Goal: Information Seeking & Learning: Learn about a topic

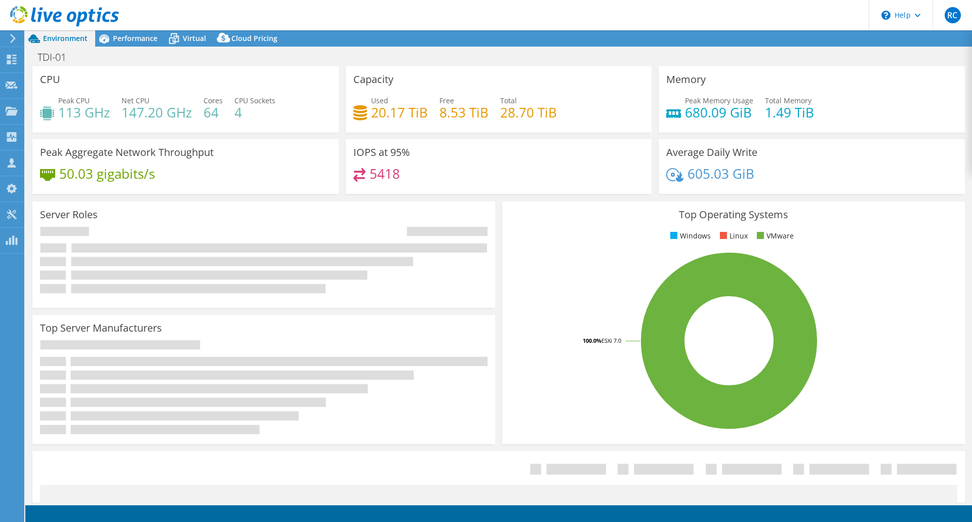
select select "USD"
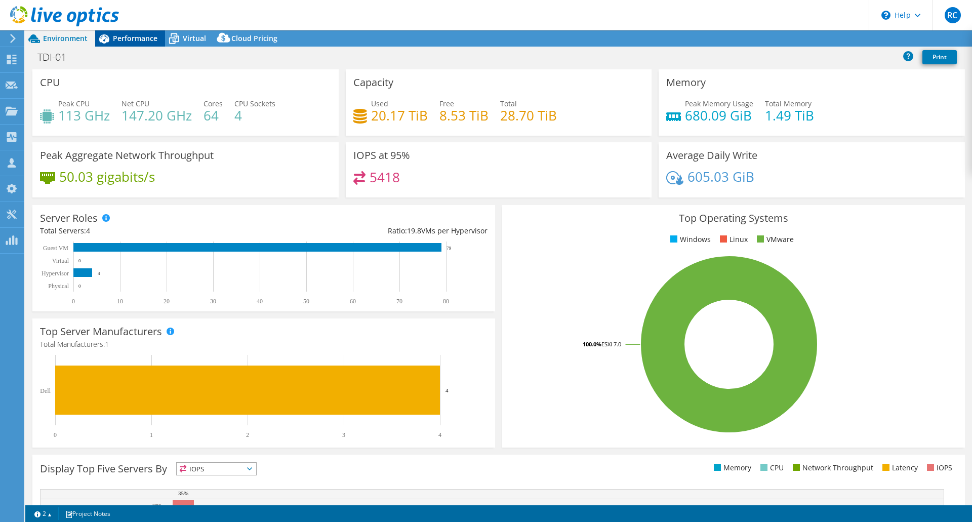
click at [147, 34] on span "Performance" at bounding box center [135, 38] width 45 height 10
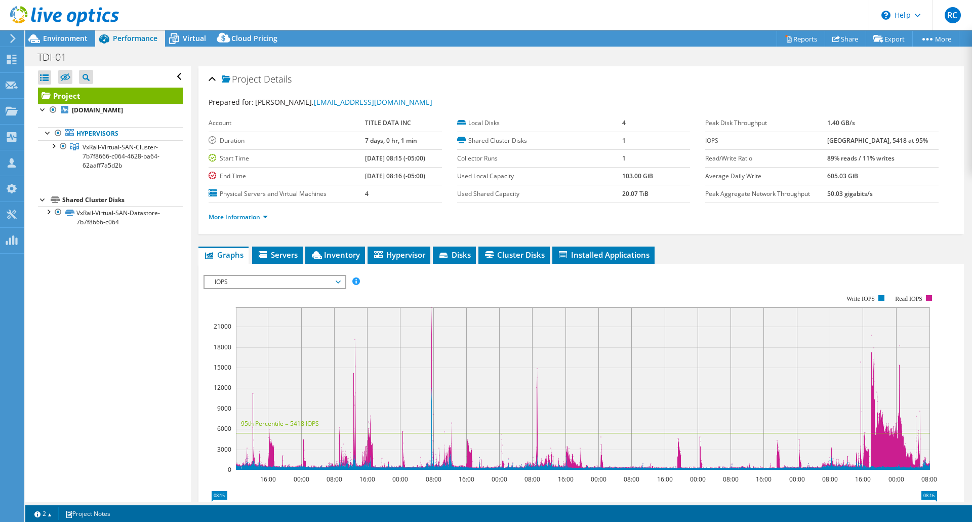
click at [339, 280] on span "IOPS" at bounding box center [275, 282] width 130 height 12
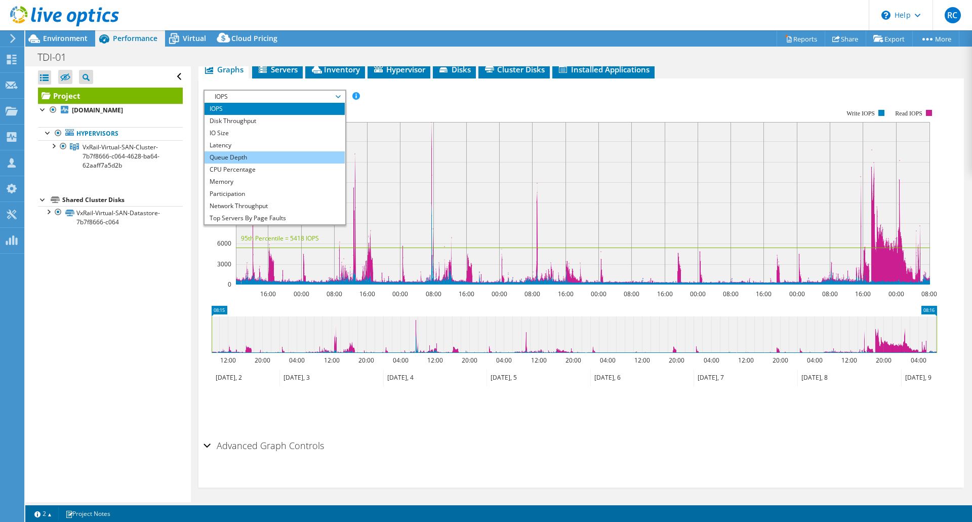
scroll to position [36, 0]
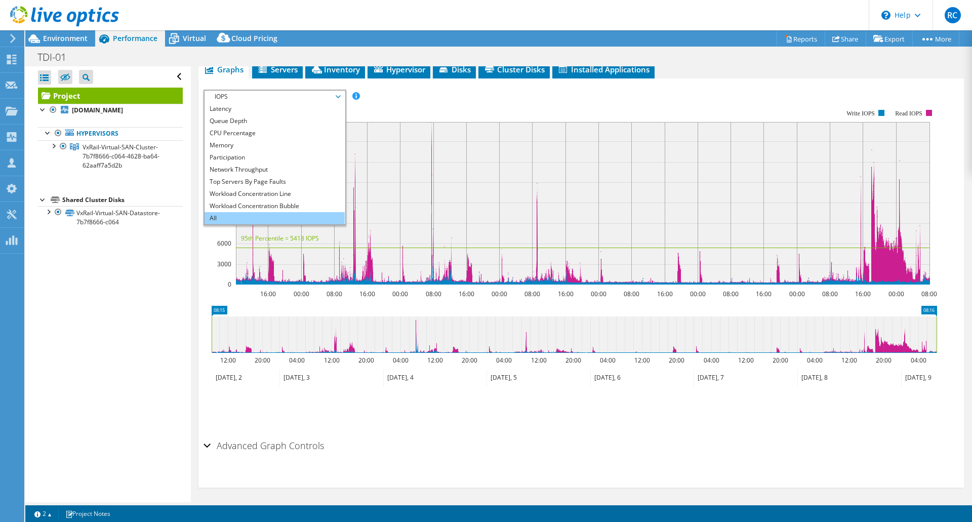
click at [257, 214] on li "All" at bounding box center [275, 218] width 140 height 12
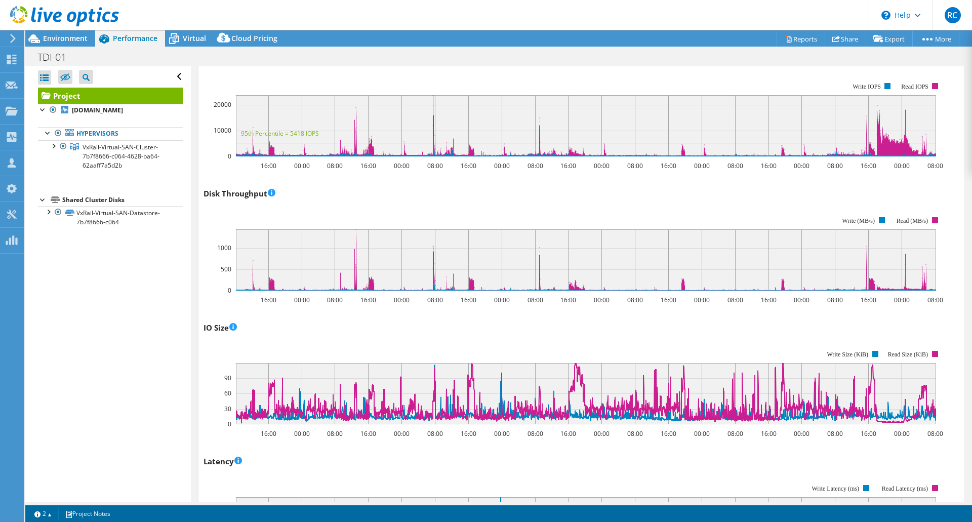
scroll to position [0, 0]
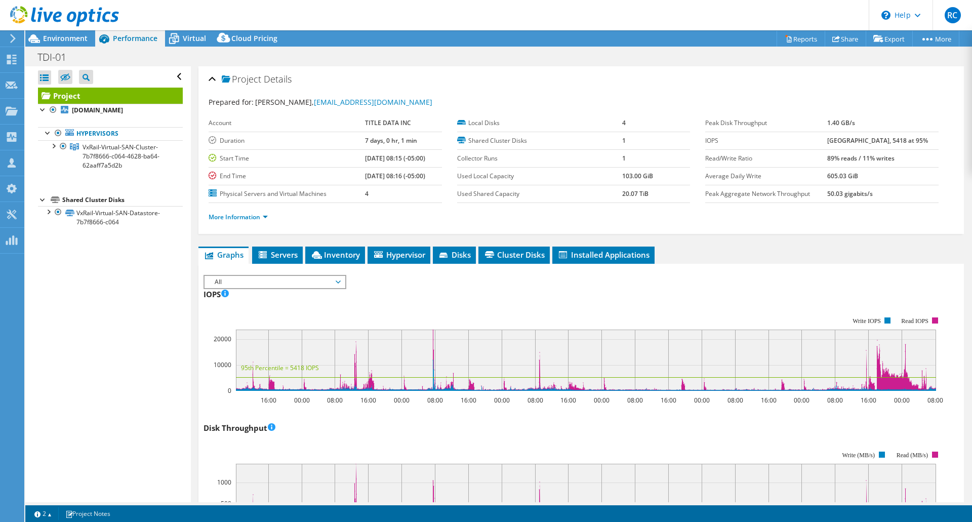
click at [283, 281] on span "All" at bounding box center [275, 282] width 130 height 12
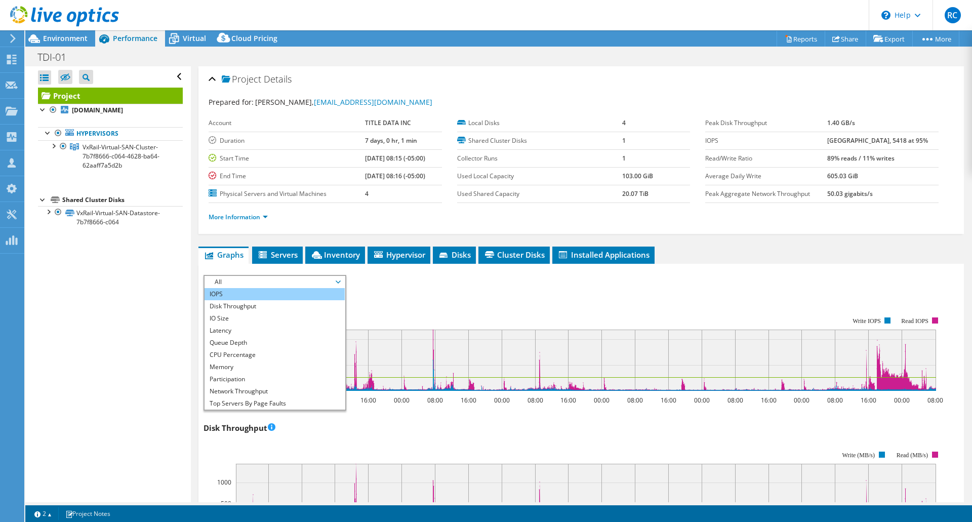
click at [244, 293] on li "IOPS" at bounding box center [275, 294] width 140 height 12
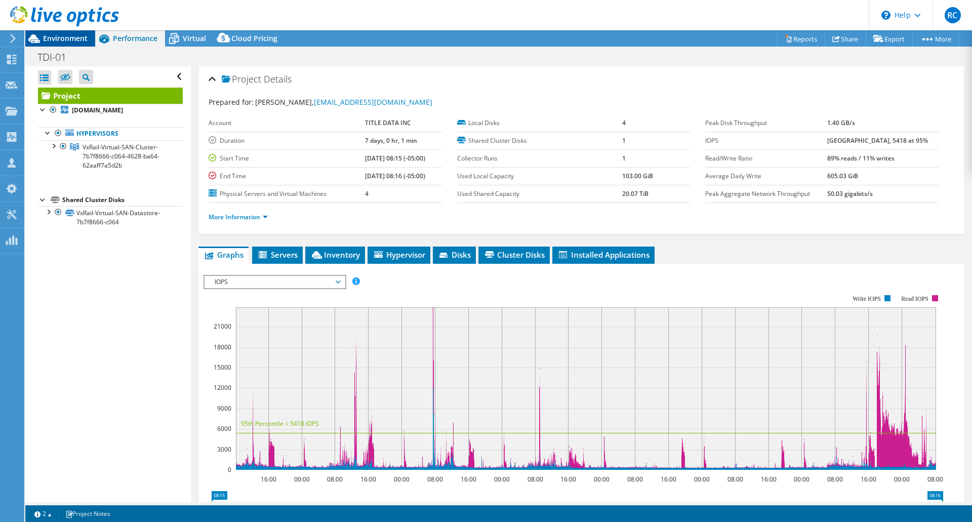
click at [64, 38] on span "Environment" at bounding box center [65, 38] width 45 height 10
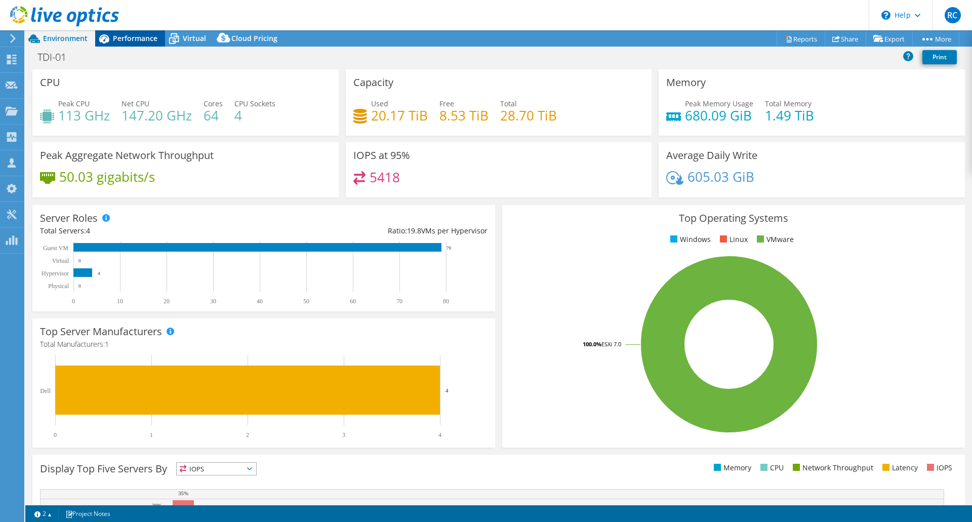
click at [135, 42] on span "Performance" at bounding box center [135, 38] width 45 height 10
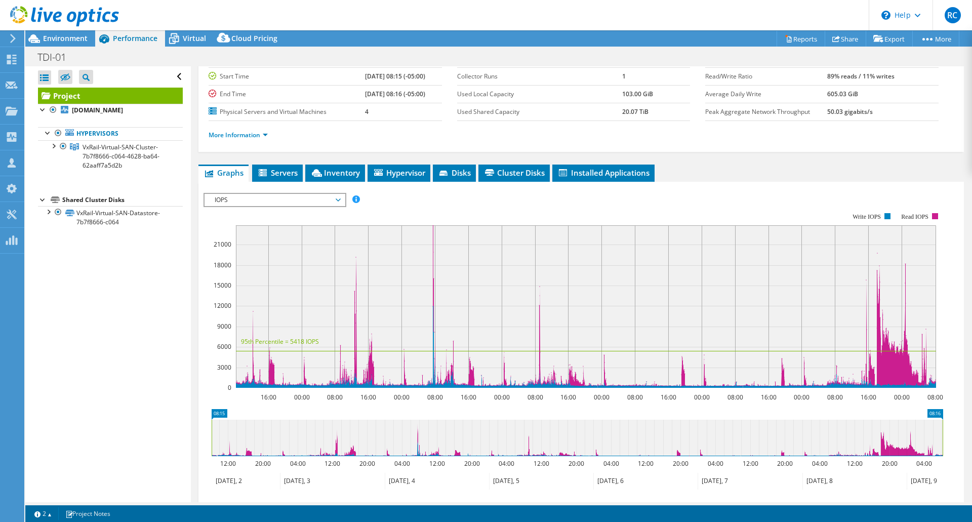
scroll to position [82, 0]
drag, startPoint x: 778, startPoint y: 407, endPoint x: 406, endPoint y: 174, distance: 438.7
click at [406, 174] on div "Graphs Servers Inventory Hypervisor Disks Cluster Disks Installed Applications …" at bounding box center [580, 378] width 765 height 426
click at [53, 144] on div at bounding box center [53, 145] width 10 height 10
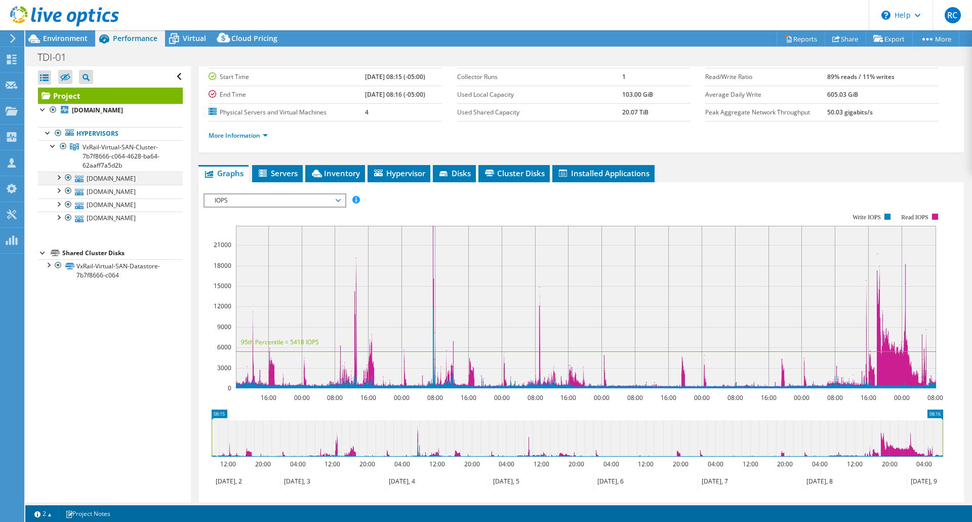
click at [58, 175] on div at bounding box center [58, 177] width 10 height 10
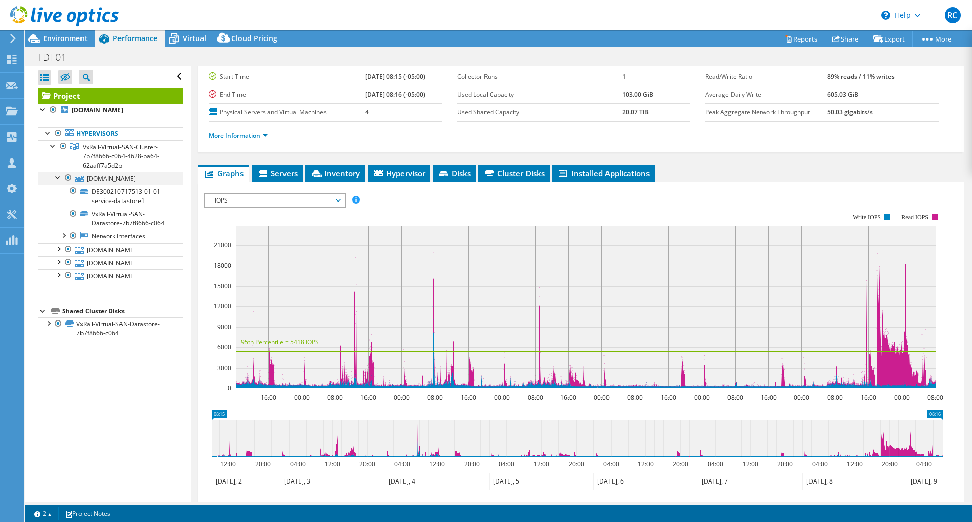
click at [58, 175] on div at bounding box center [58, 177] width 10 height 10
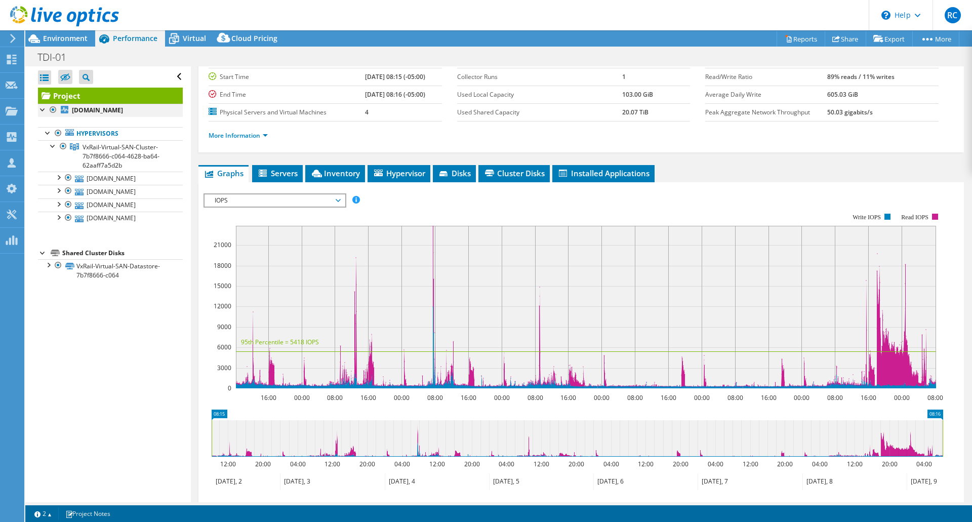
click at [42, 113] on div at bounding box center [43, 109] width 10 height 10
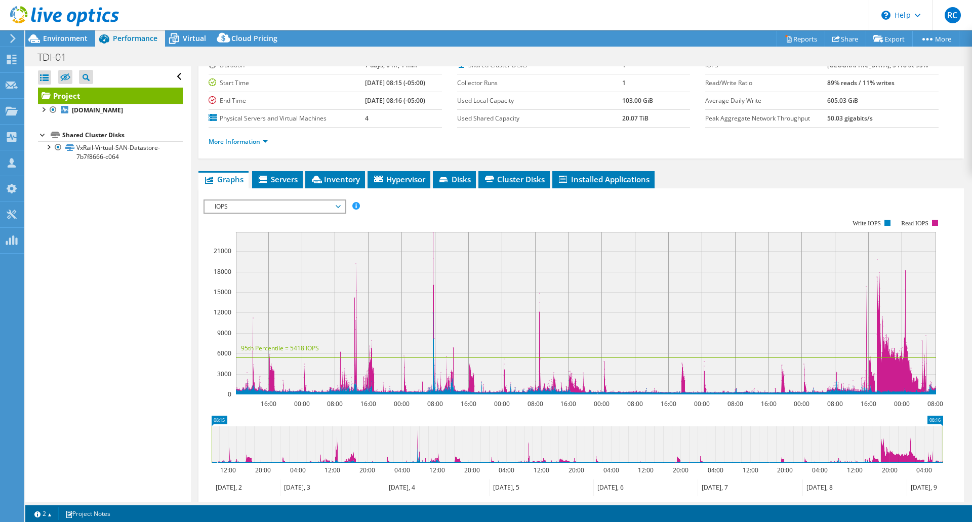
scroll to position [76, 0]
click at [63, 35] on span "Environment" at bounding box center [65, 38] width 45 height 10
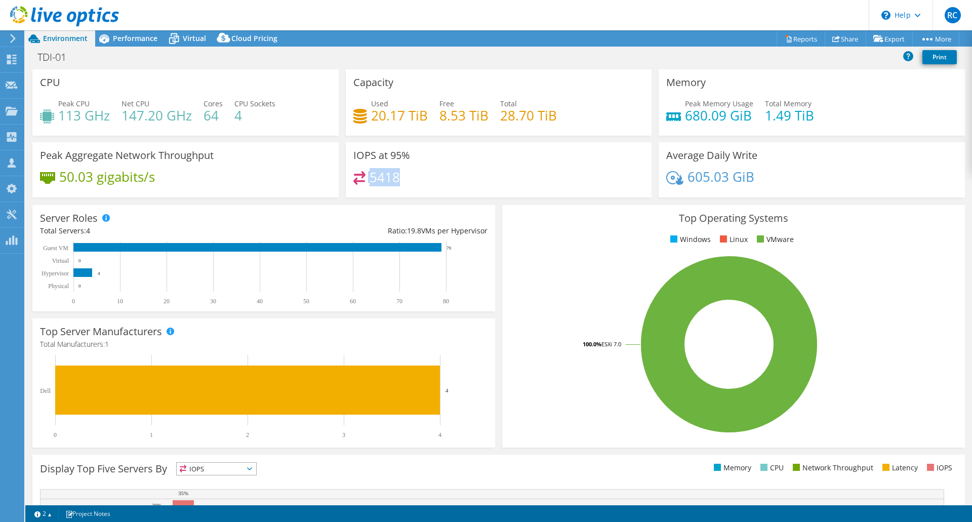
drag, startPoint x: 414, startPoint y: 188, endPoint x: 354, endPoint y: 176, distance: 60.6
click at [354, 176] on div "5418" at bounding box center [498, 182] width 291 height 22
click at [136, 35] on span "Performance" at bounding box center [135, 38] width 45 height 10
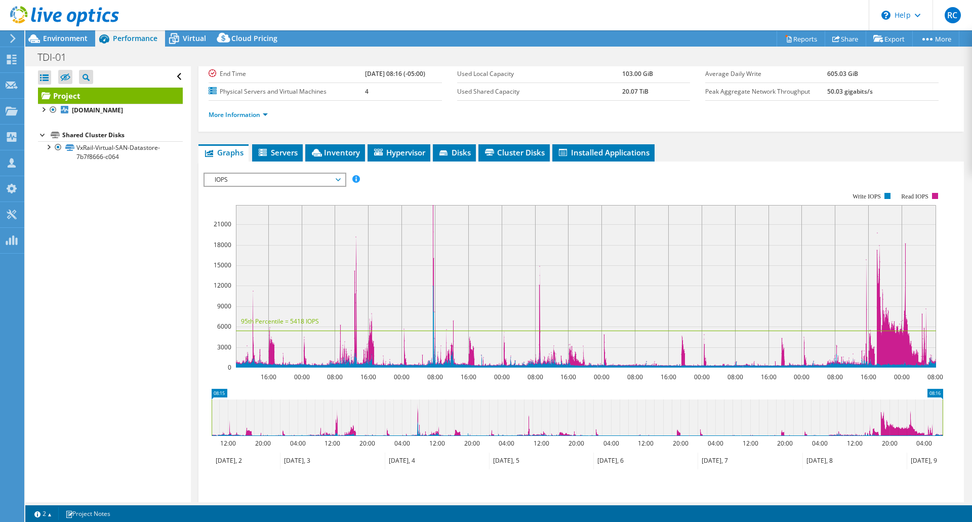
scroll to position [102, 0]
click at [312, 180] on span "IOPS" at bounding box center [275, 180] width 130 height 12
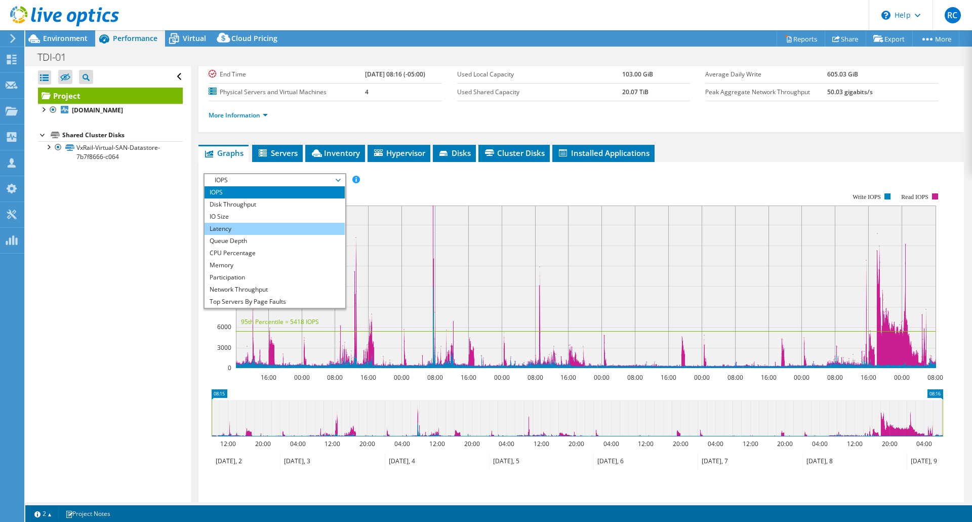
click at [228, 228] on li "Latency" at bounding box center [275, 229] width 140 height 12
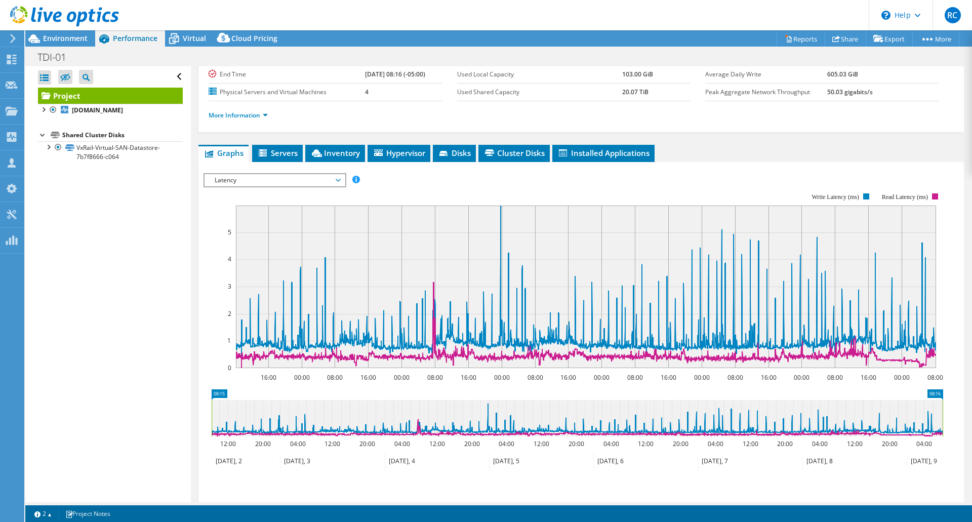
click at [334, 184] on span "Latency" at bounding box center [275, 180] width 130 height 12
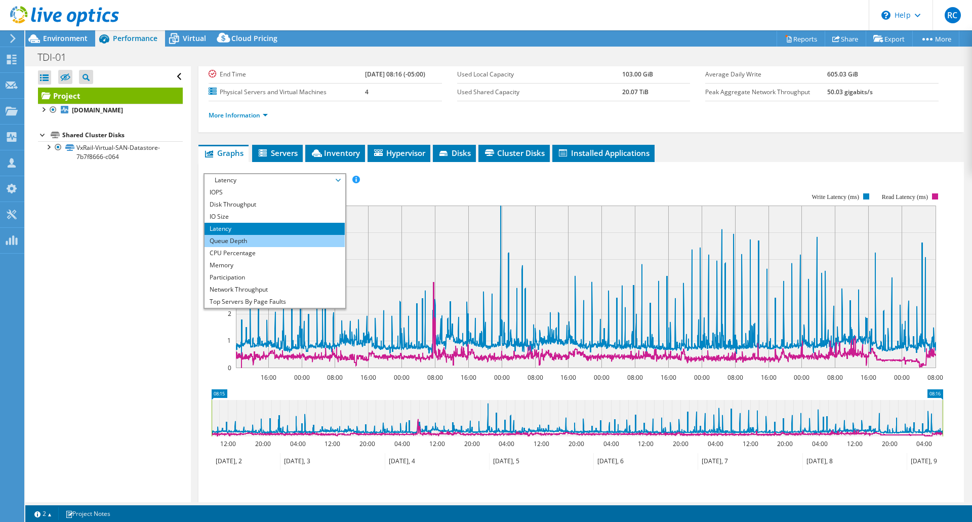
scroll to position [36, 0]
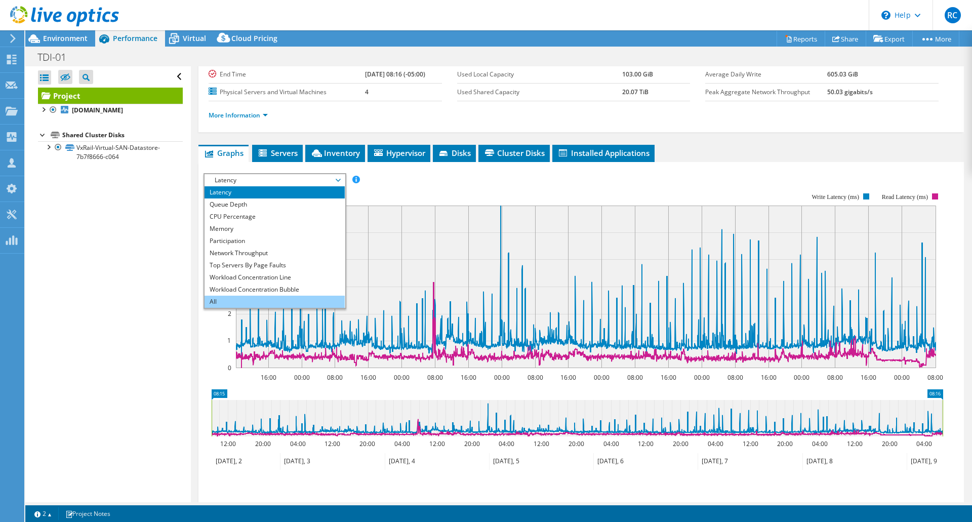
click at [245, 297] on li "All" at bounding box center [275, 302] width 140 height 12
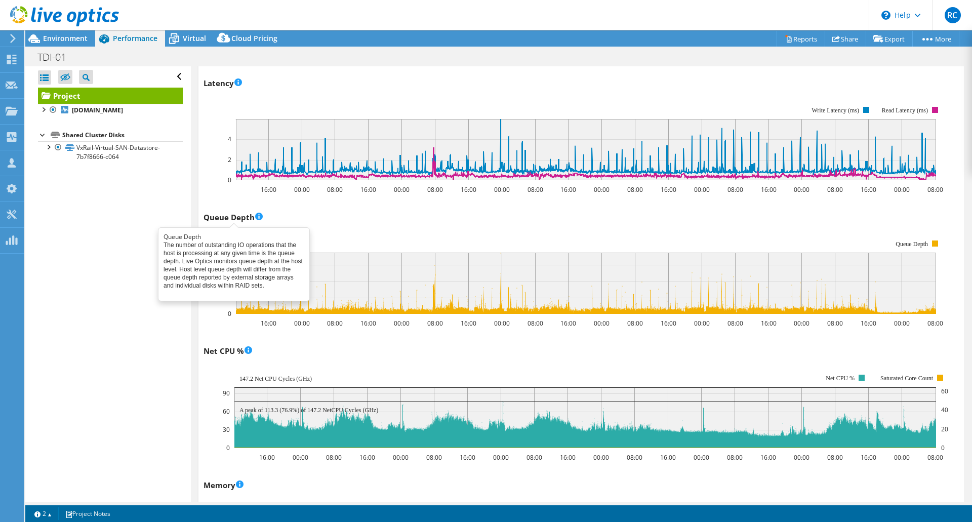
scroll to position [0, 0]
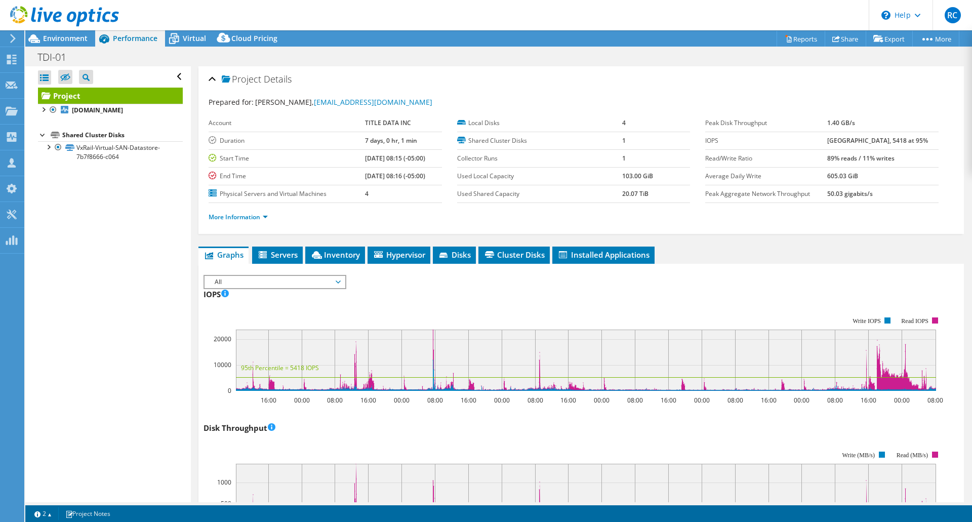
click at [331, 287] on span "All" at bounding box center [275, 282] width 130 height 12
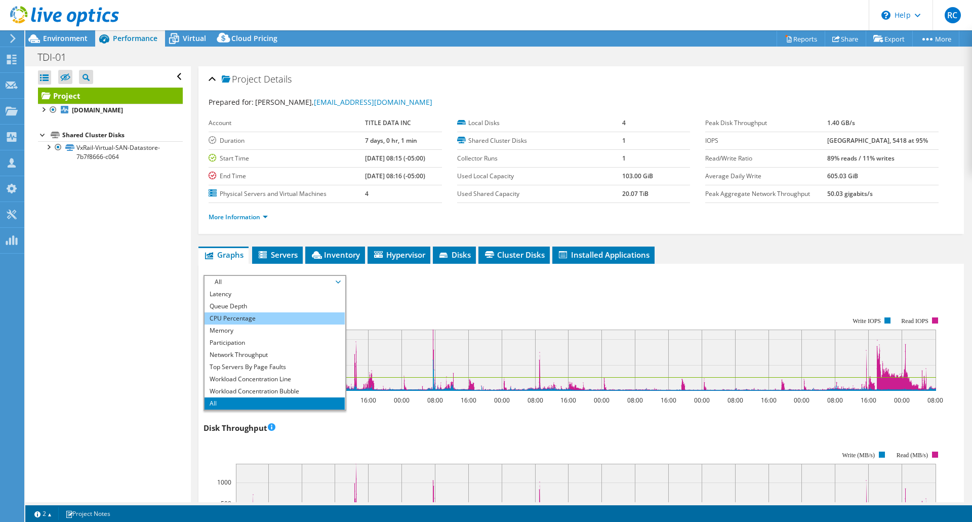
click at [252, 320] on li "CPU Percentage" at bounding box center [275, 318] width 140 height 12
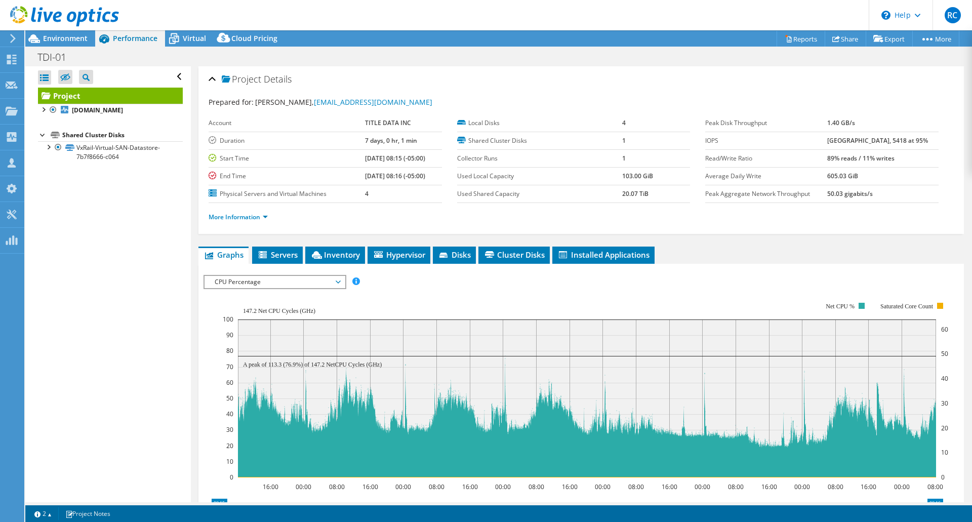
select select "USD"
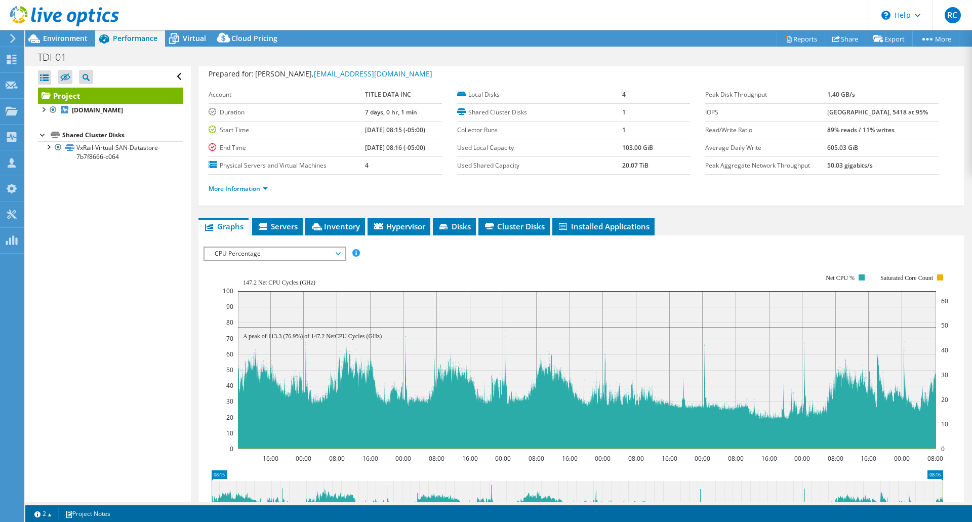
scroll to position [28, 0]
click at [332, 256] on span "CPU Percentage" at bounding box center [275, 254] width 130 height 12
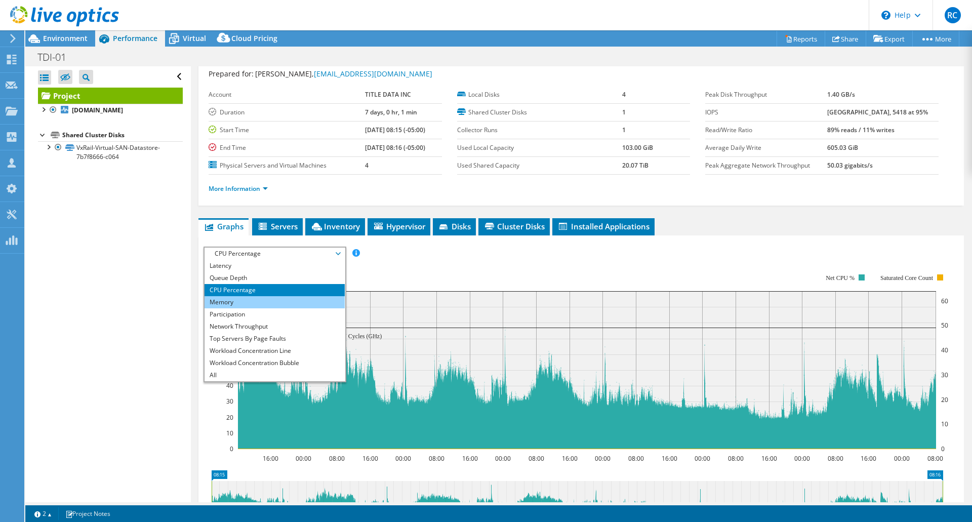
click at [248, 302] on li "Memory" at bounding box center [275, 302] width 140 height 12
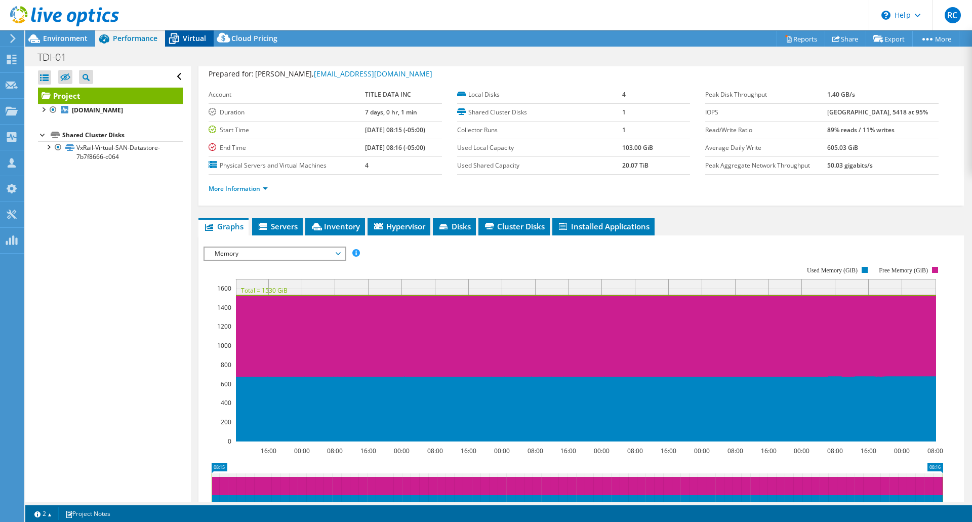
click at [205, 40] on span "Virtual" at bounding box center [194, 38] width 23 height 10
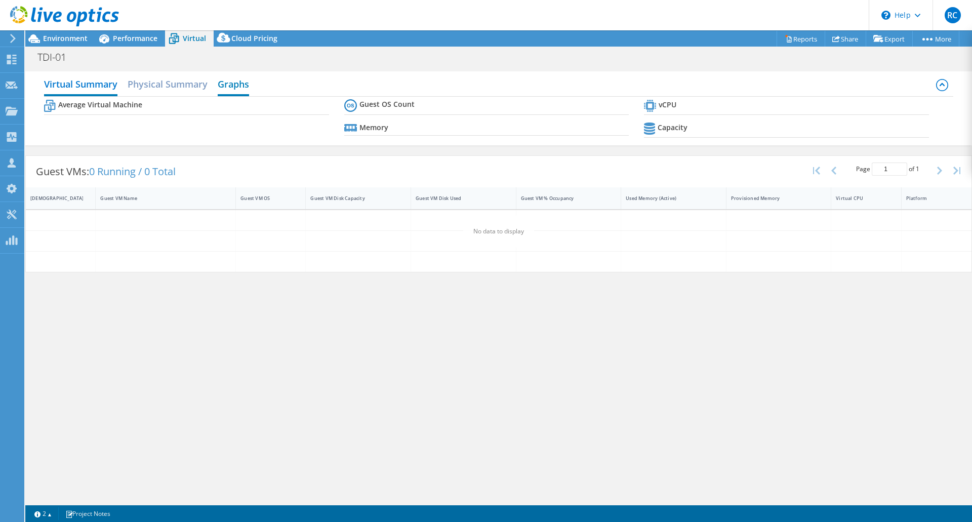
click at [233, 87] on h2 "Graphs" at bounding box center [233, 85] width 31 height 22
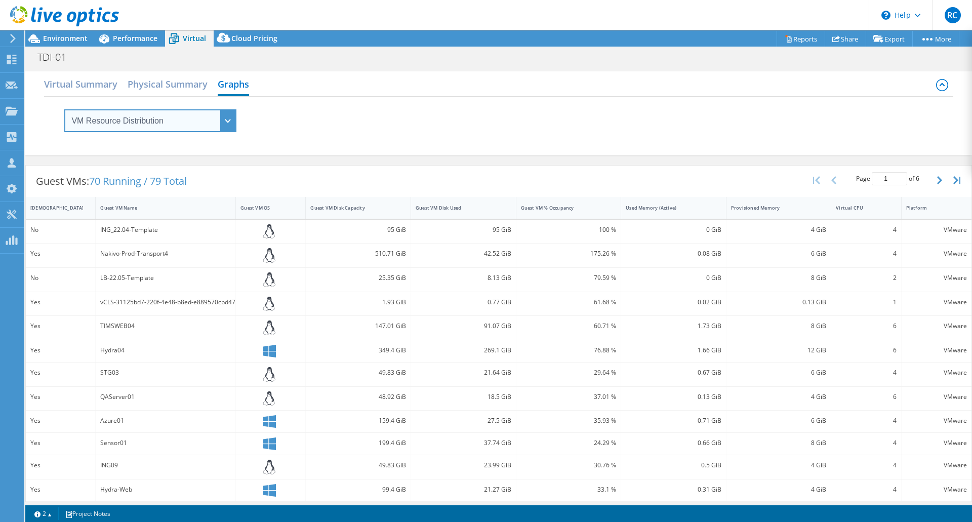
click at [218, 109] on select "VM Resource Distribution Provisioning Contrast Over Provisioning" at bounding box center [150, 120] width 172 height 23
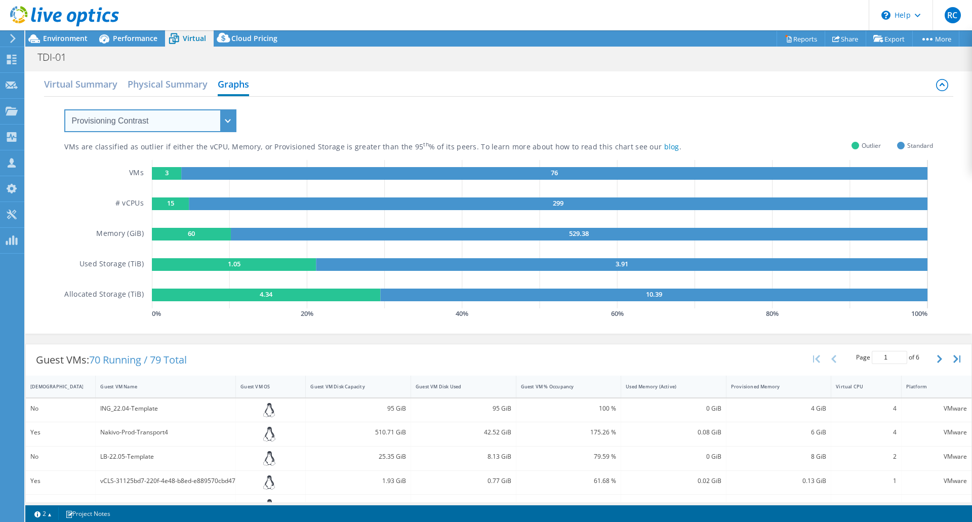
click at [64, 109] on select "VM Resource Distribution Provisioning Contrast Over Provisioning" at bounding box center [150, 120] width 172 height 23
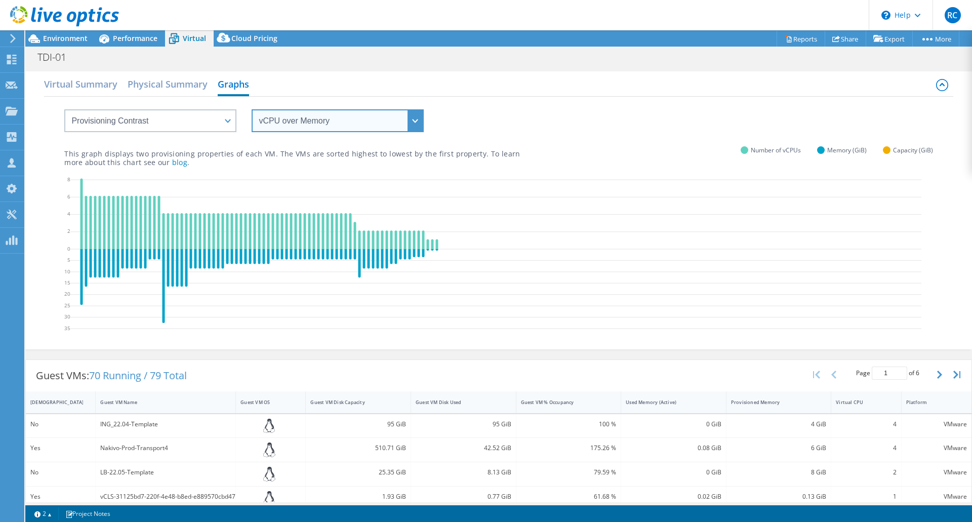
click at [281, 130] on select "vCPU over Memory vCPU over Capacity Memory over vCPU Memory over Capacity Capac…" at bounding box center [338, 120] width 172 height 23
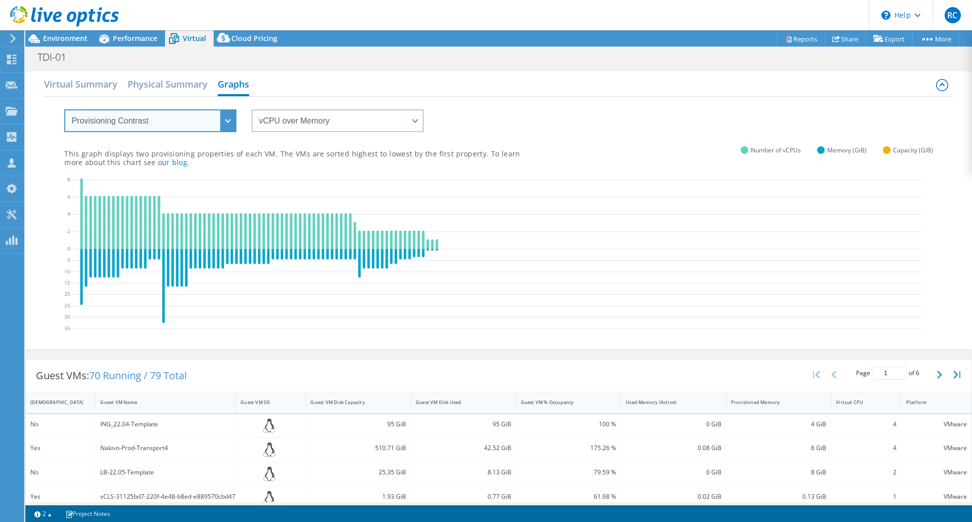
click at [145, 109] on select "VM Resource Distribution Provisioning Contrast Over Provisioning" at bounding box center [150, 120] width 172 height 23
click at [178, 123] on select "VM Resource Distribution Provisioning Contrast Over Provisioning" at bounding box center [150, 120] width 172 height 23
select select "Over Provisioning"
click at [64, 109] on select "VM Resource Distribution Provisioning Contrast Over Provisioning" at bounding box center [150, 120] width 172 height 23
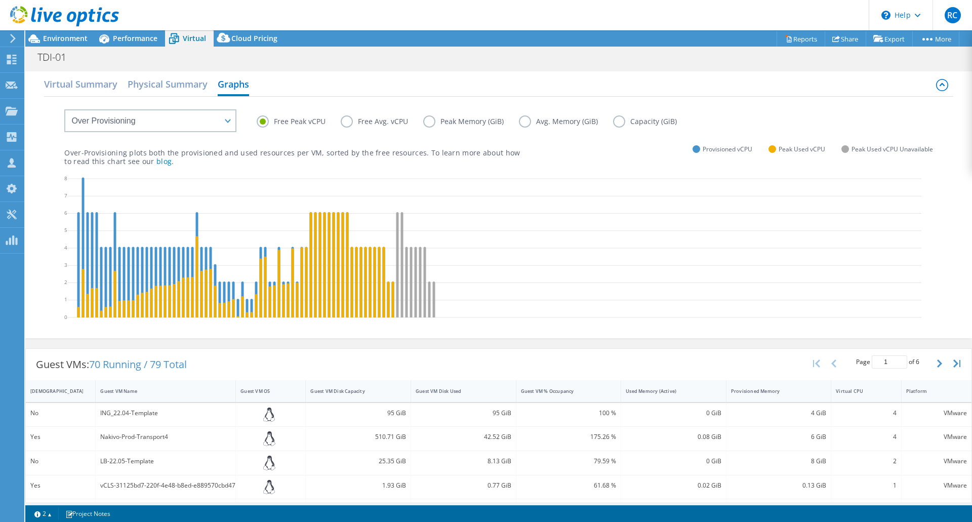
click at [430, 122] on label "Peak Memory (GiB)" at bounding box center [471, 121] width 96 height 12
click at [0, 0] on input "Peak Memory (GiB)" at bounding box center [0, 0] width 0 height 0
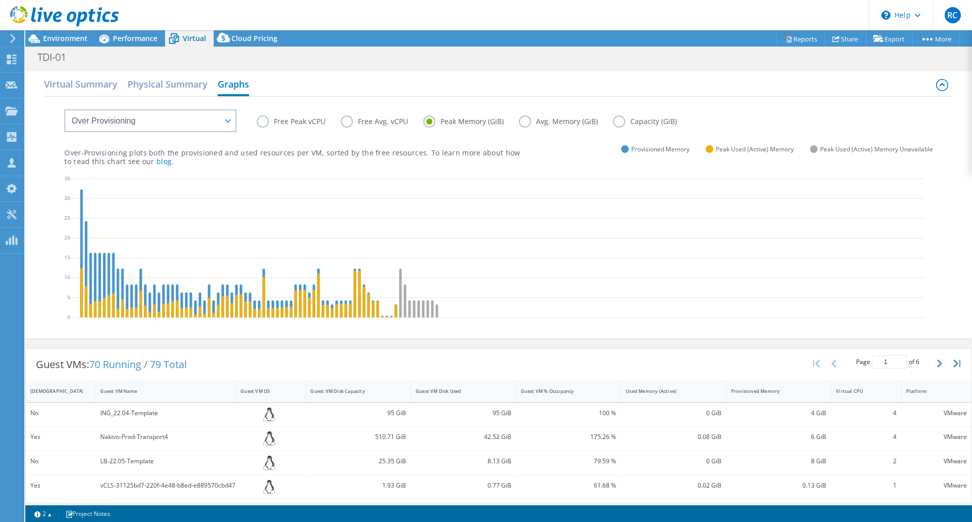
click at [525, 123] on label "Avg. Memory (GiB)" at bounding box center [566, 121] width 94 height 12
click at [0, 0] on input "Avg. Memory (GiB)" at bounding box center [0, 0] width 0 height 0
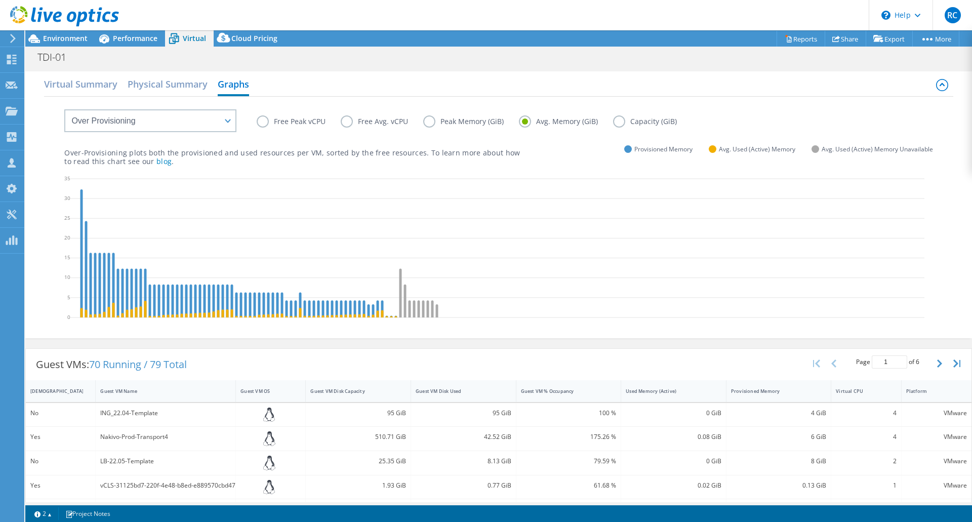
click at [429, 125] on label "Peak Memory (GiB)" at bounding box center [471, 121] width 96 height 12
click at [0, 0] on input "Peak Memory (GiB)" at bounding box center [0, 0] width 0 height 0
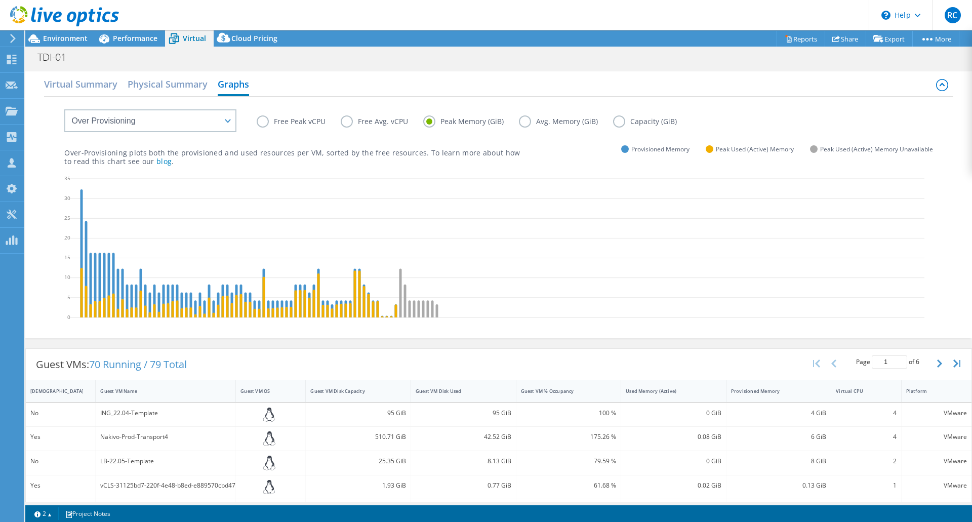
click at [313, 216] on icon at bounding box center [497, 250] width 854 height 152
click at [522, 120] on label "Avg. Memory (GiB)" at bounding box center [566, 121] width 94 height 12
click at [0, 0] on input "Avg. Memory (GiB)" at bounding box center [0, 0] width 0 height 0
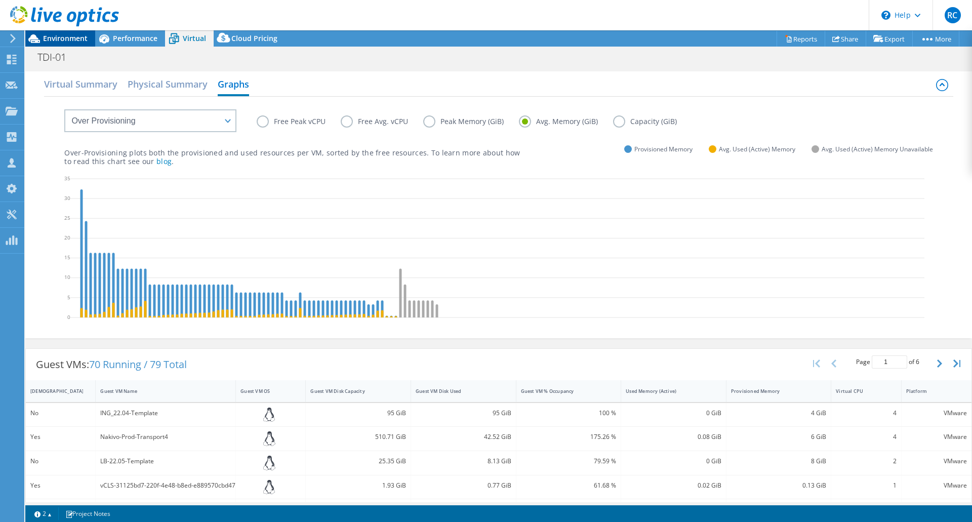
click at [69, 42] on span "Environment" at bounding box center [65, 38] width 45 height 10
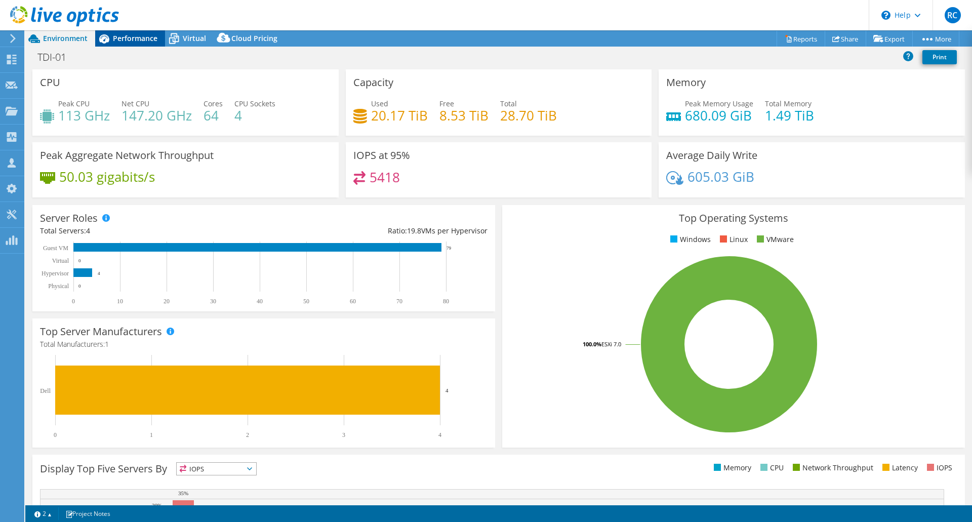
click at [127, 42] on span "Performance" at bounding box center [135, 38] width 45 height 10
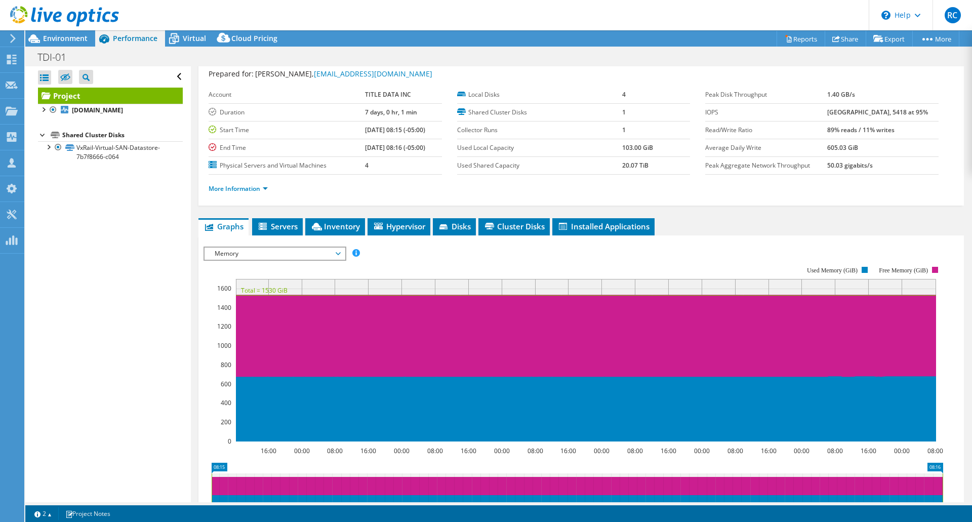
click at [340, 253] on span "Memory" at bounding box center [275, 254] width 130 height 12
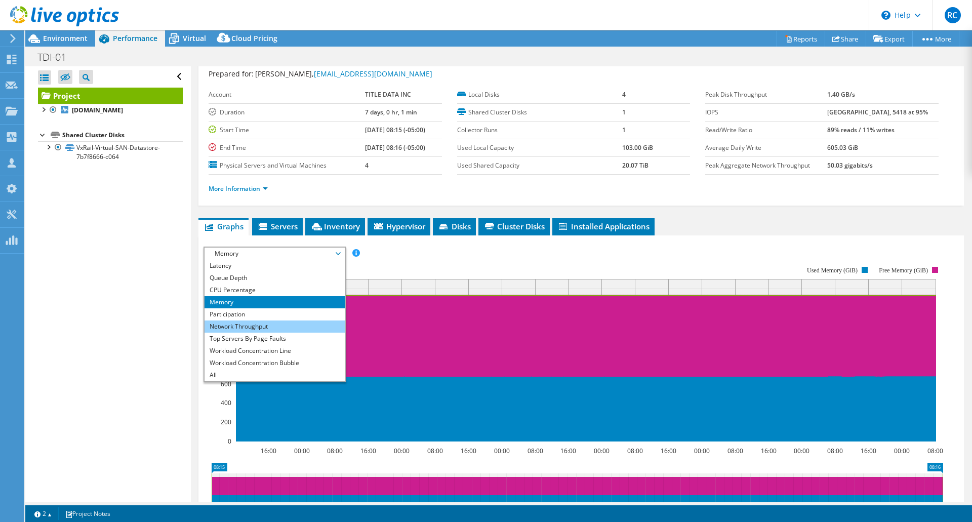
click at [298, 325] on li "Network Throughput" at bounding box center [275, 326] width 140 height 12
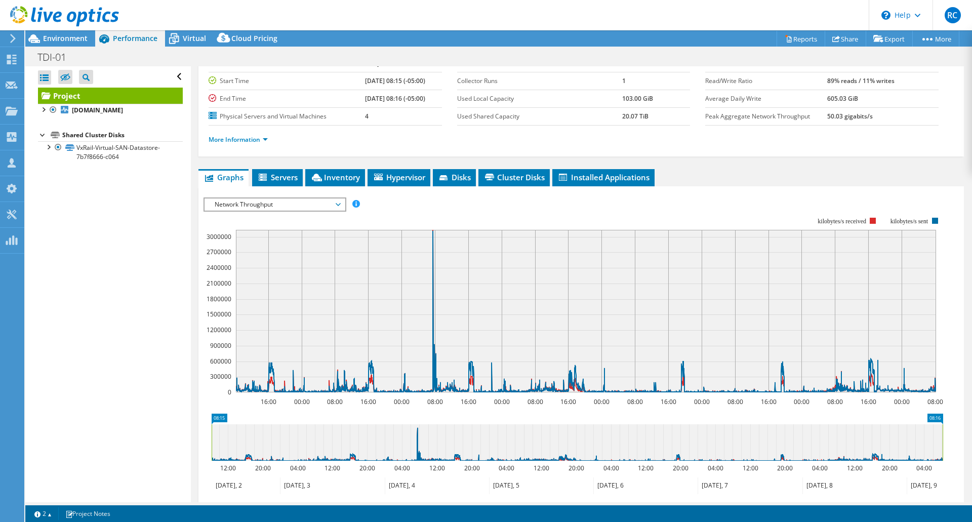
scroll to position [78, 0]
